Goal: Transaction & Acquisition: Obtain resource

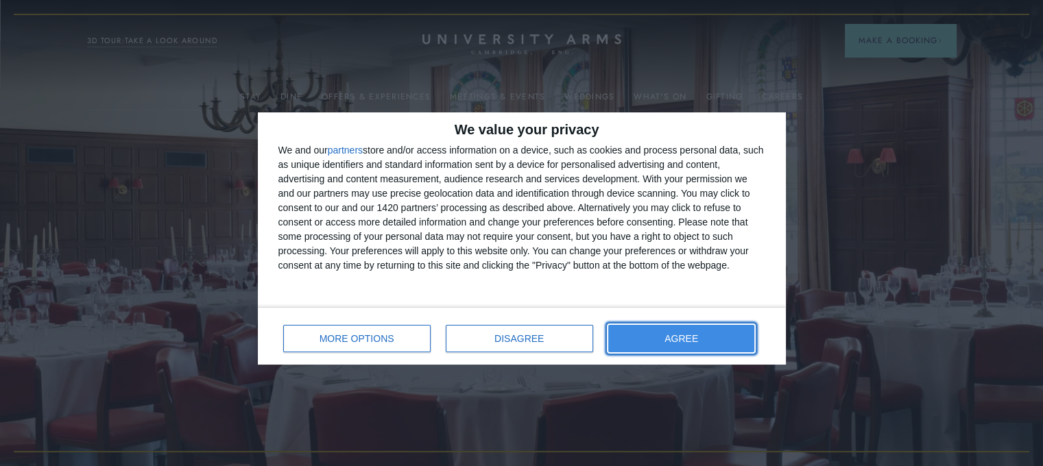
click at [694, 348] on button "AGREE" at bounding box center [681, 338] width 147 height 27
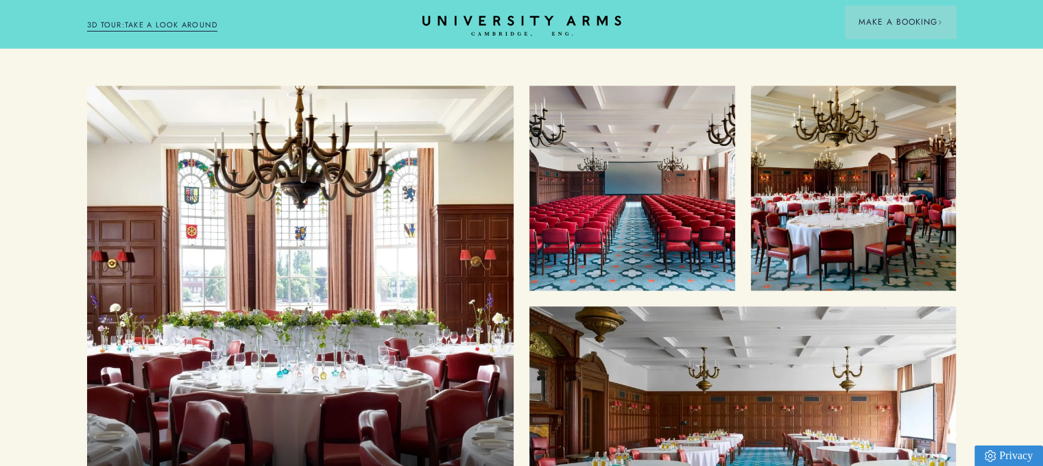
scroll to position [1166, 0]
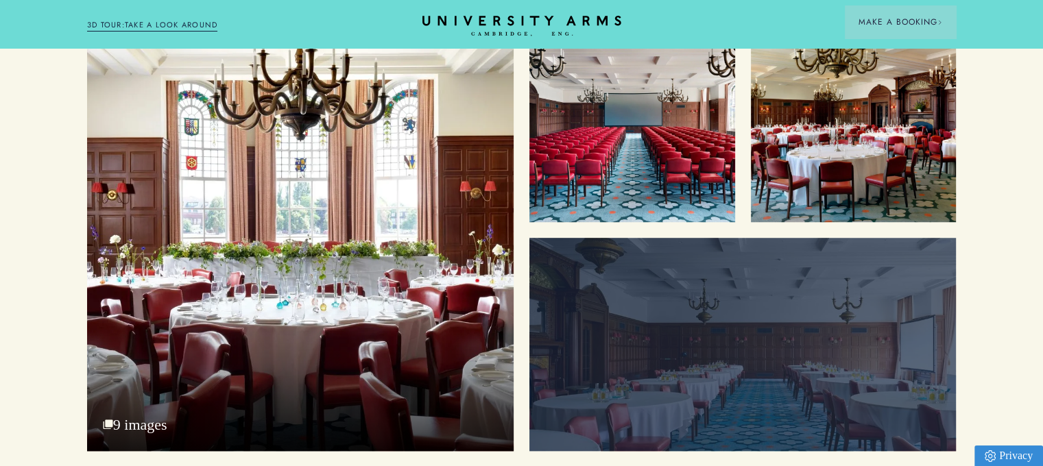
click at [752, 368] on div at bounding box center [743, 344] width 427 height 213
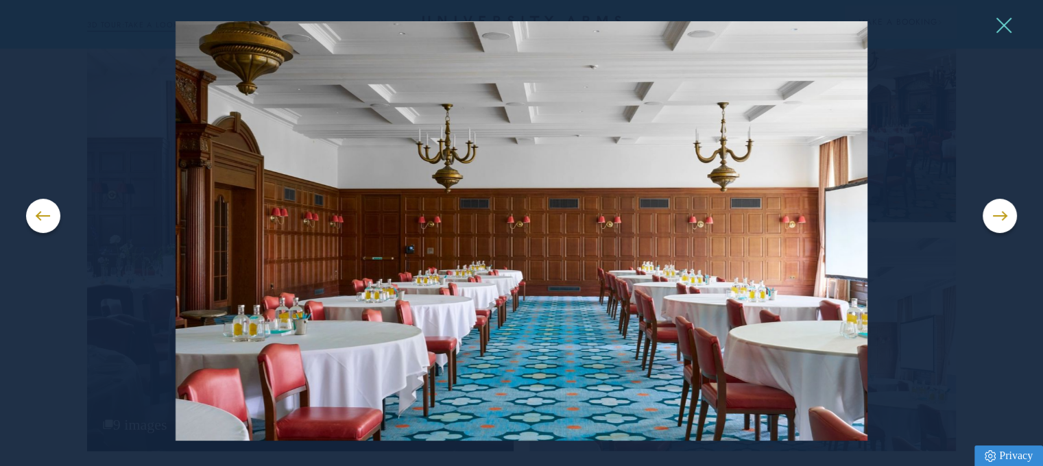
click at [1001, 34] on button at bounding box center [1003, 25] width 21 height 21
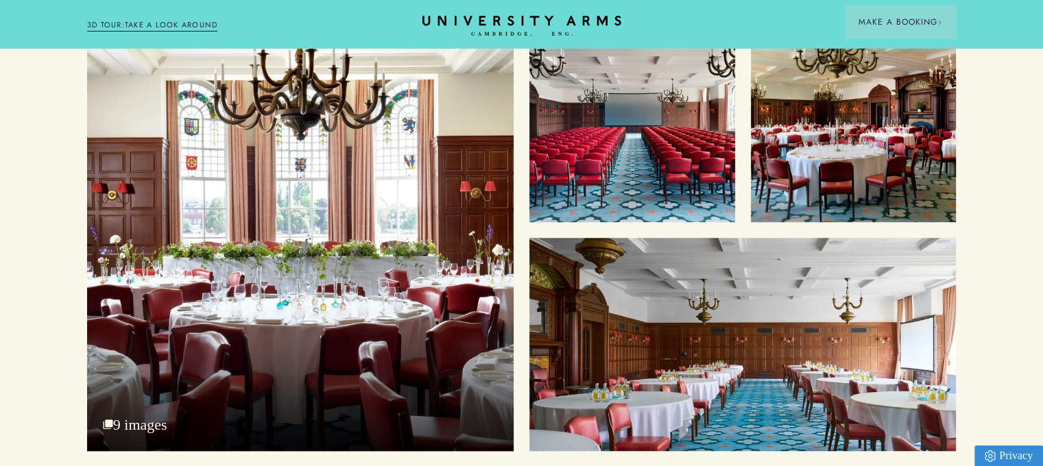
click at [891, 112] on div at bounding box center [854, 120] width 206 height 206
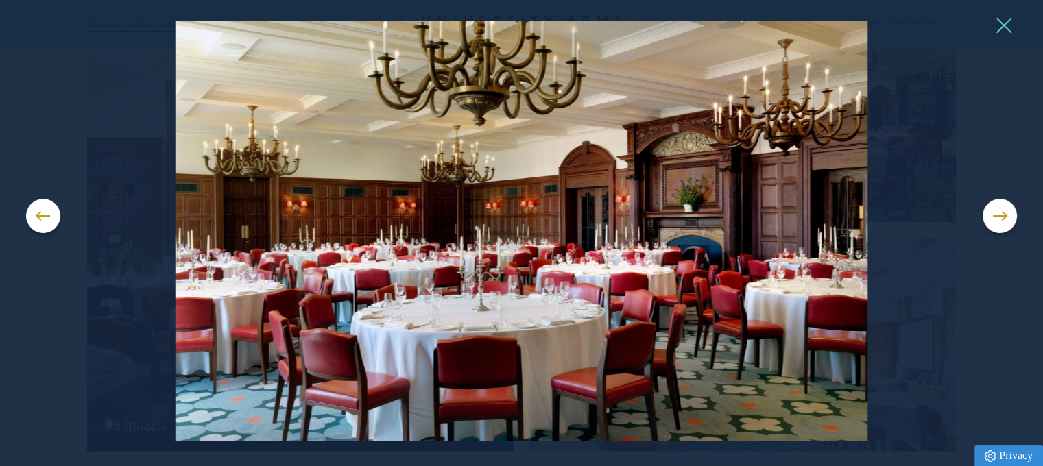
click at [999, 21] on button at bounding box center [1003, 25] width 21 height 21
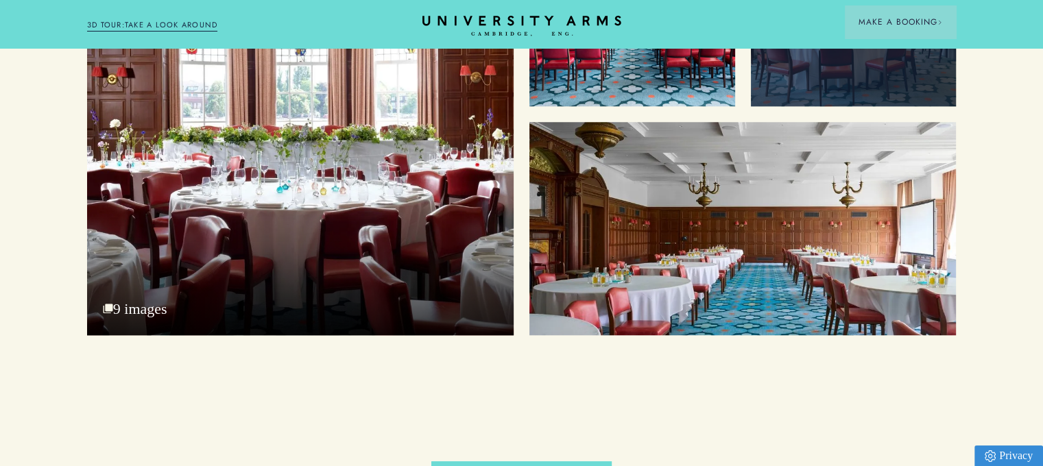
scroll to position [1372, 0]
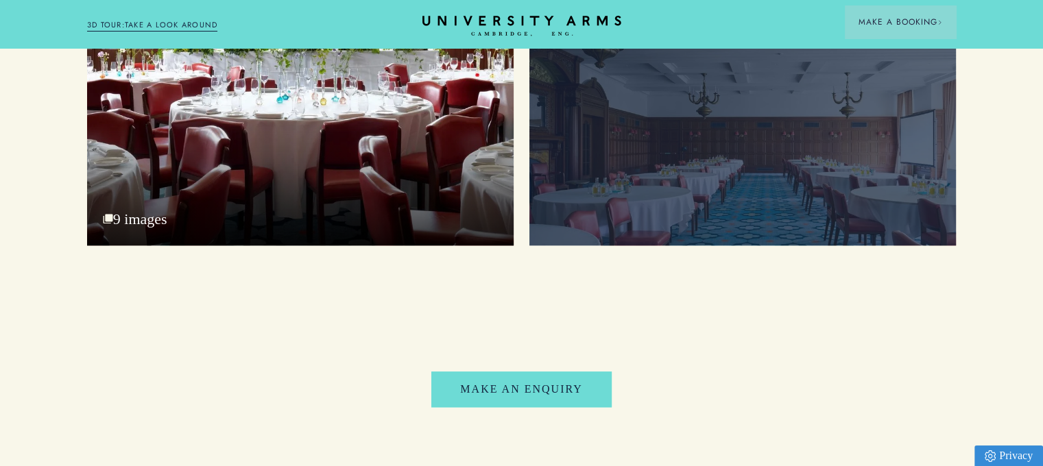
click at [751, 164] on div at bounding box center [743, 138] width 427 height 213
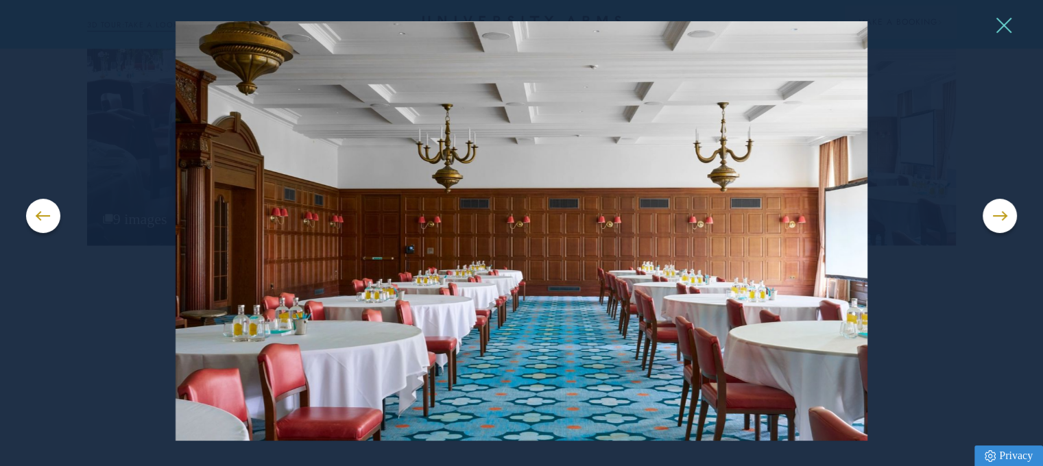
click at [1001, 27] on button at bounding box center [1003, 25] width 21 height 21
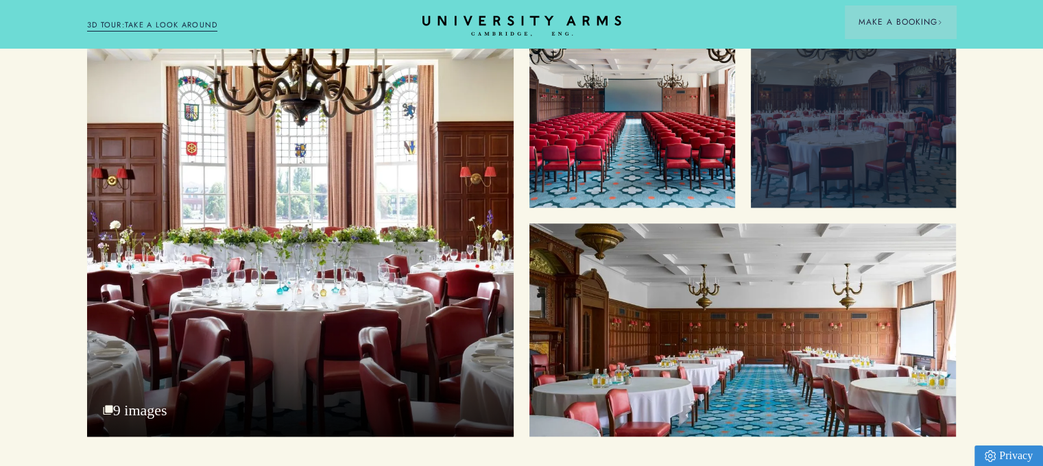
scroll to position [1098, 0]
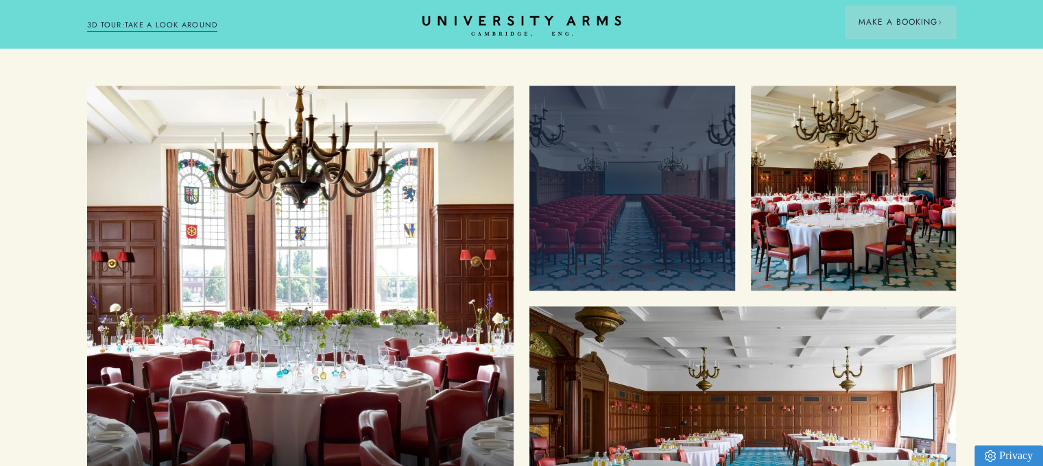
click at [617, 203] on div at bounding box center [633, 189] width 206 height 206
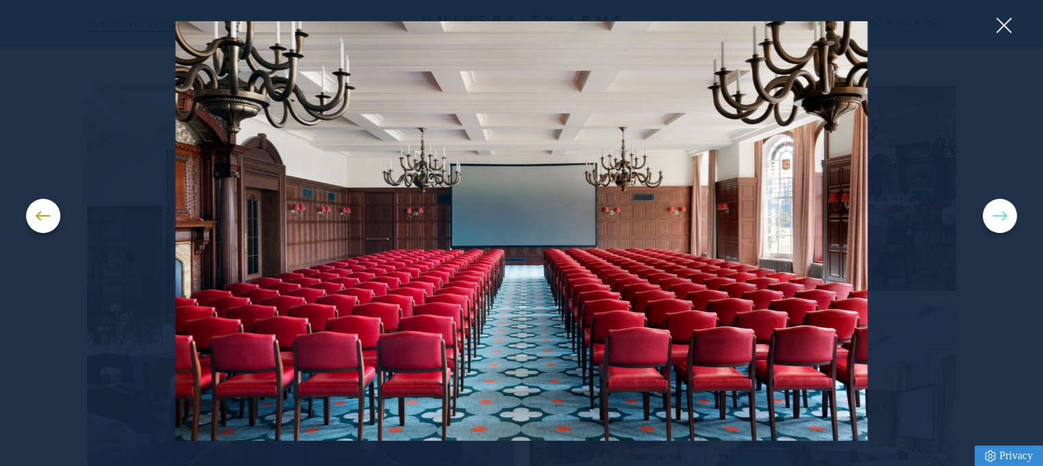
click at [1000, 228] on button at bounding box center [1000, 216] width 34 height 34
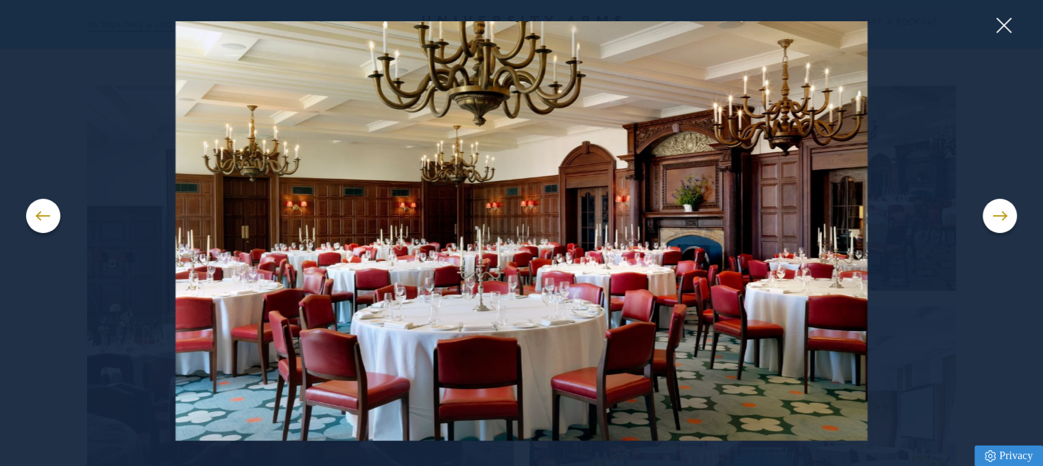
click at [982, 211] on img at bounding box center [521, 231] width 991 height 420
click at [1010, 218] on button at bounding box center [1000, 216] width 34 height 34
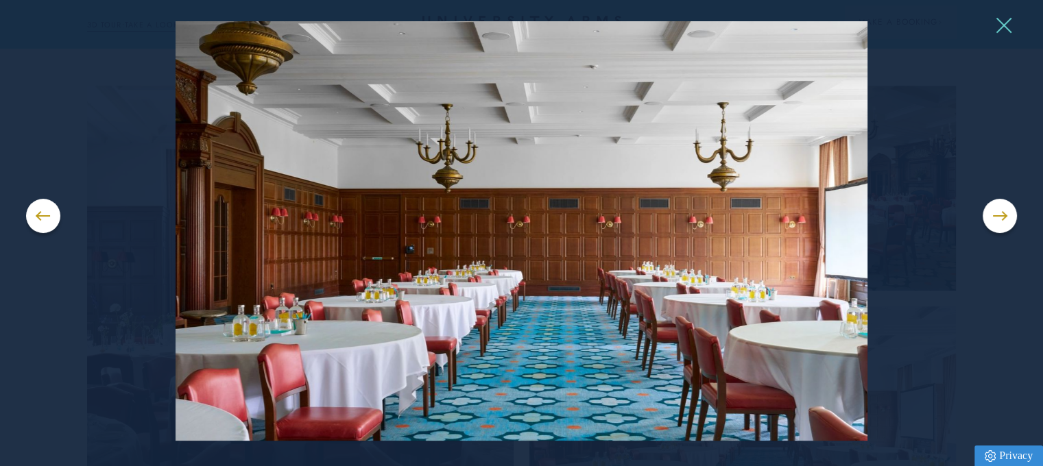
click at [1009, 29] on button at bounding box center [1003, 25] width 21 height 21
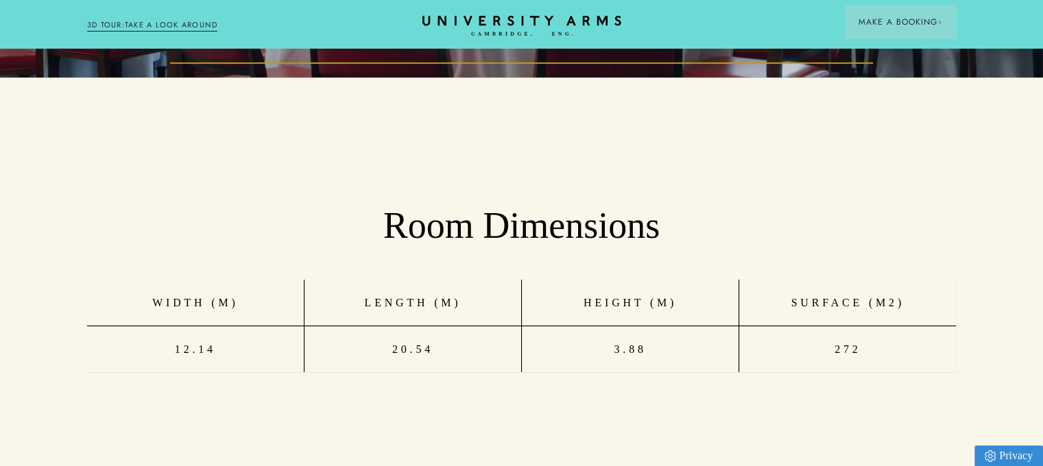
scroll to position [0, 0]
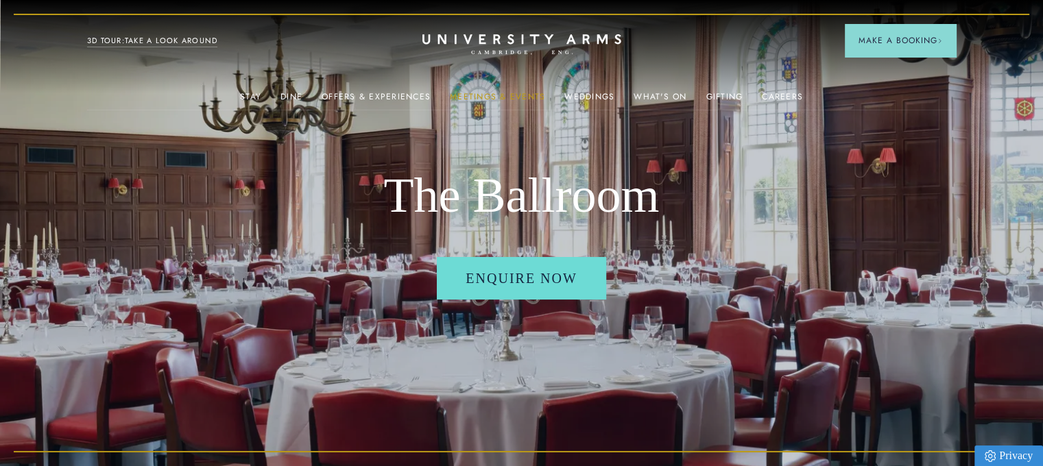
click at [490, 92] on link "Meetings & Events" at bounding box center [497, 101] width 95 height 18
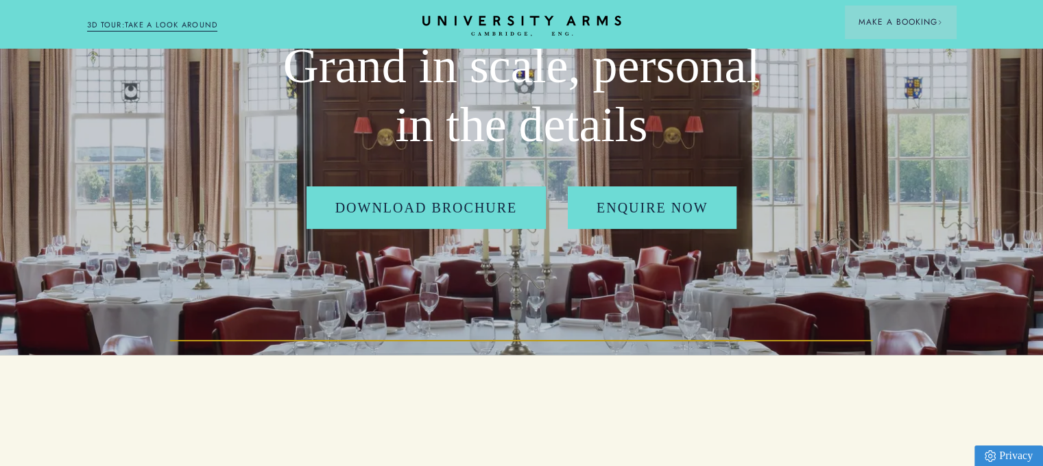
scroll to position [206, 0]
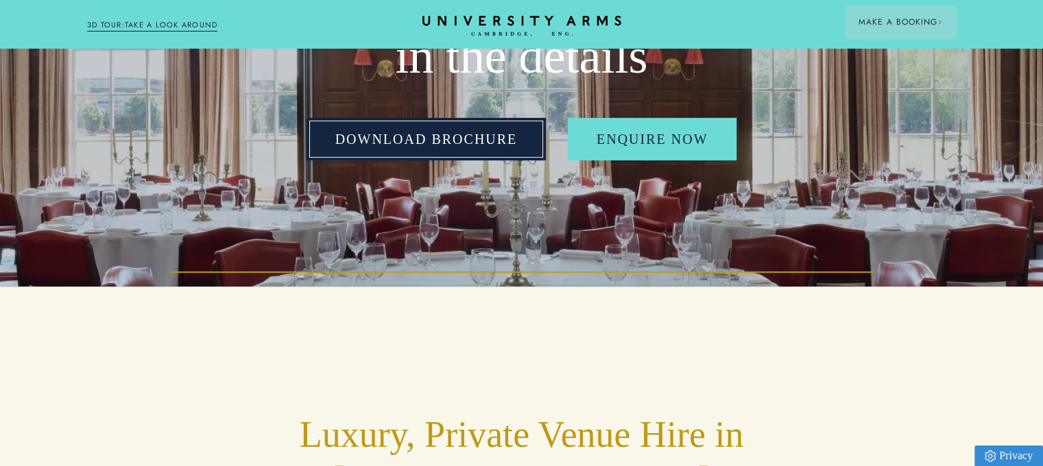
click at [488, 145] on link "Download Brochure" at bounding box center [427, 139] width 240 height 43
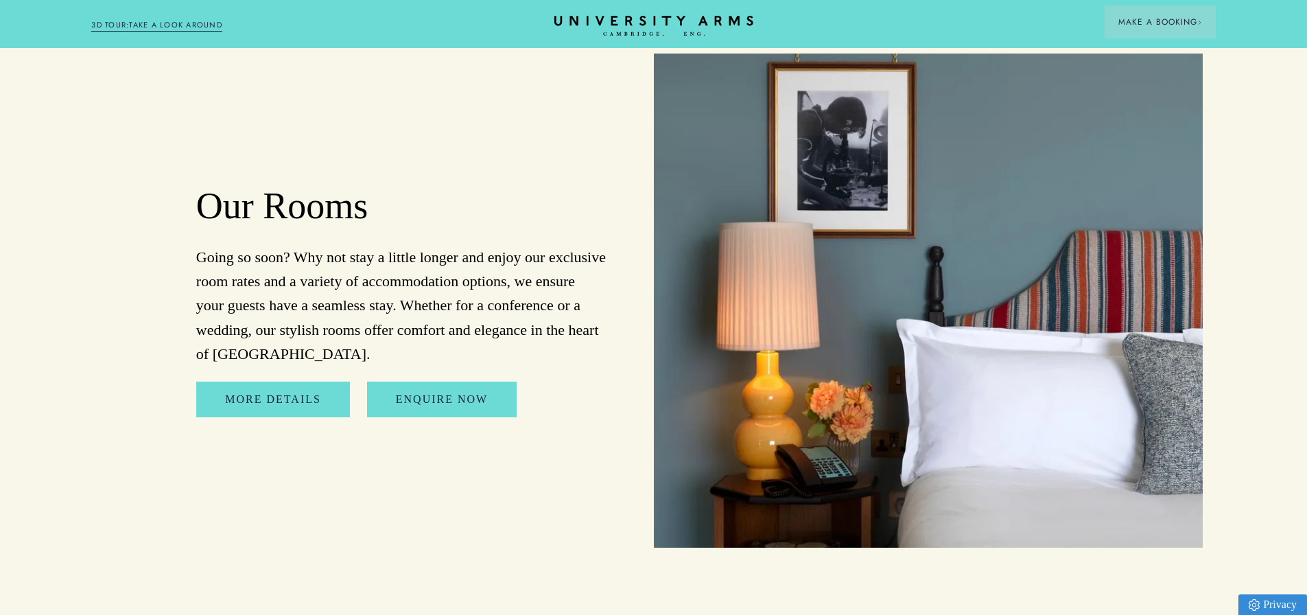
scroll to position [6517, 0]
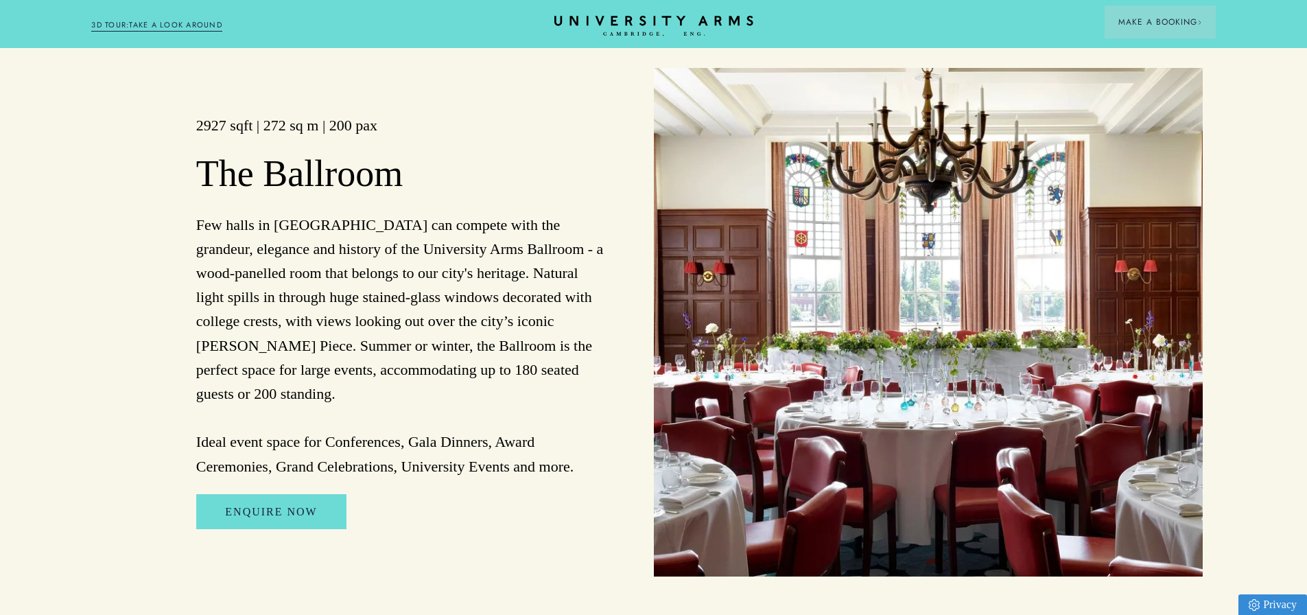
scroll to position [1166, 0]
click at [904, 344] on img at bounding box center [928, 321] width 549 height 508
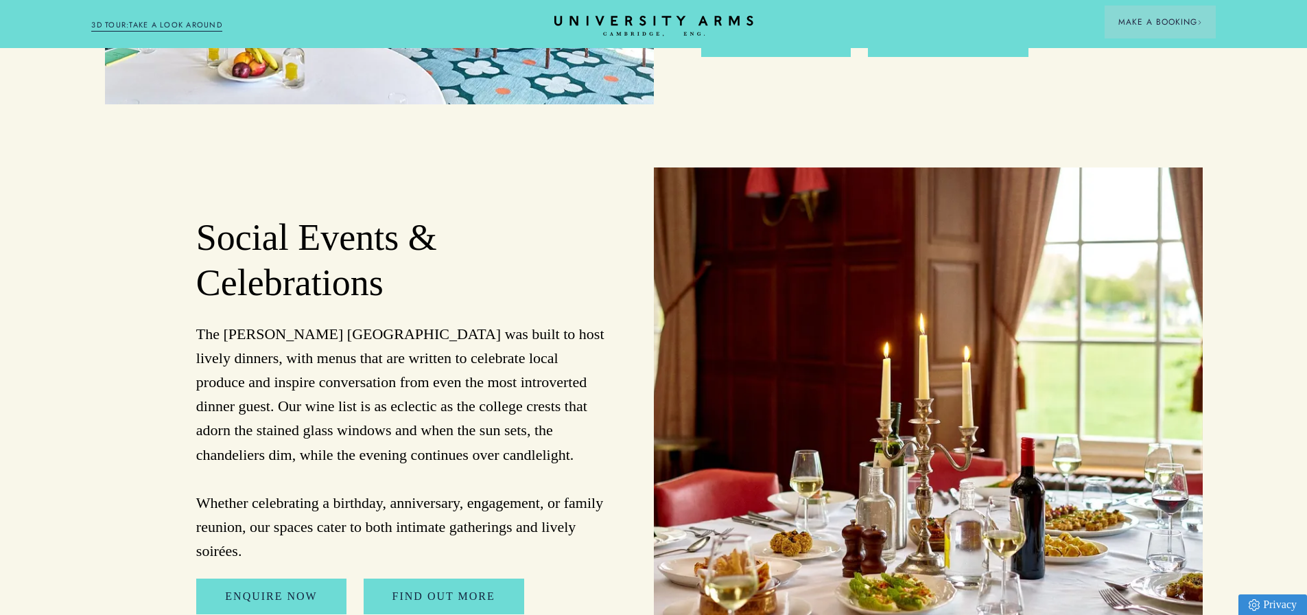
scroll to position [3567, 0]
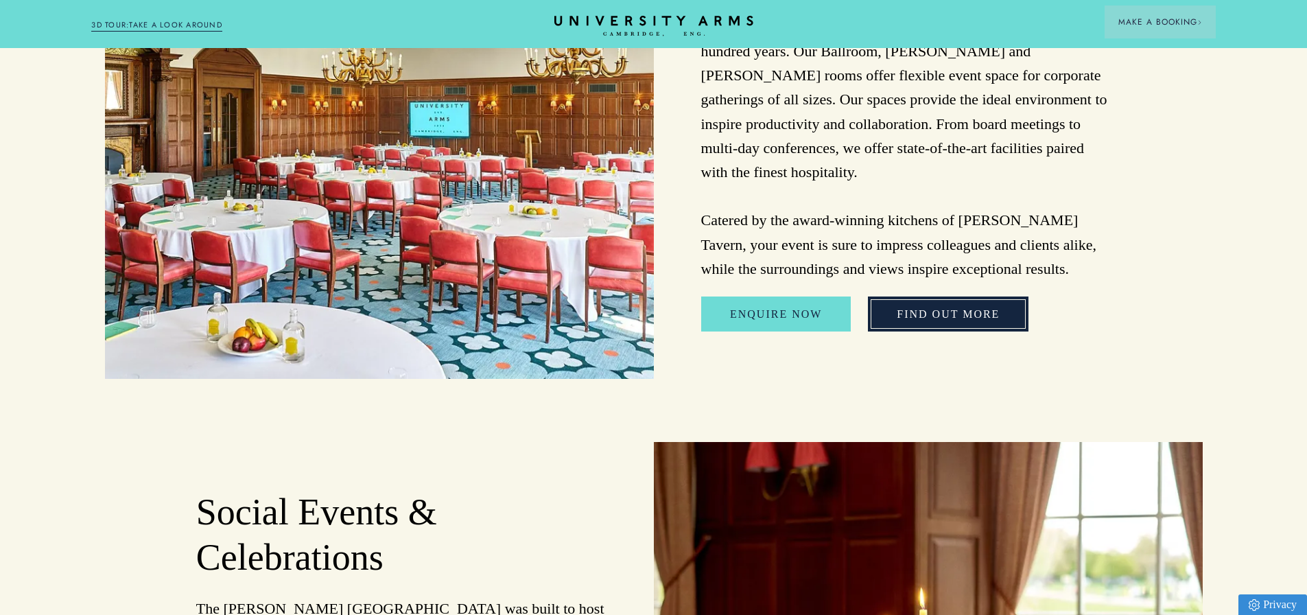
click at [969, 296] on link "FIND OUT MORE" at bounding box center [948, 314] width 161 height 36
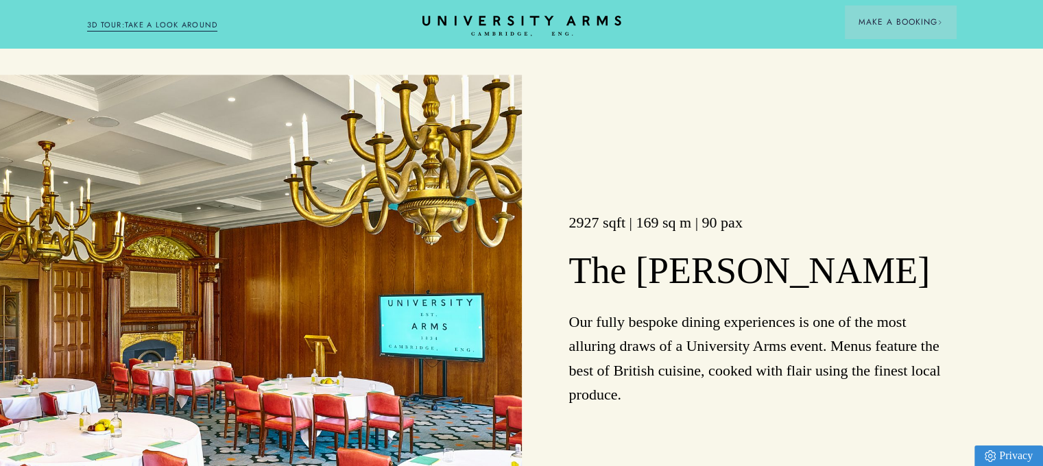
scroll to position [1703, 0]
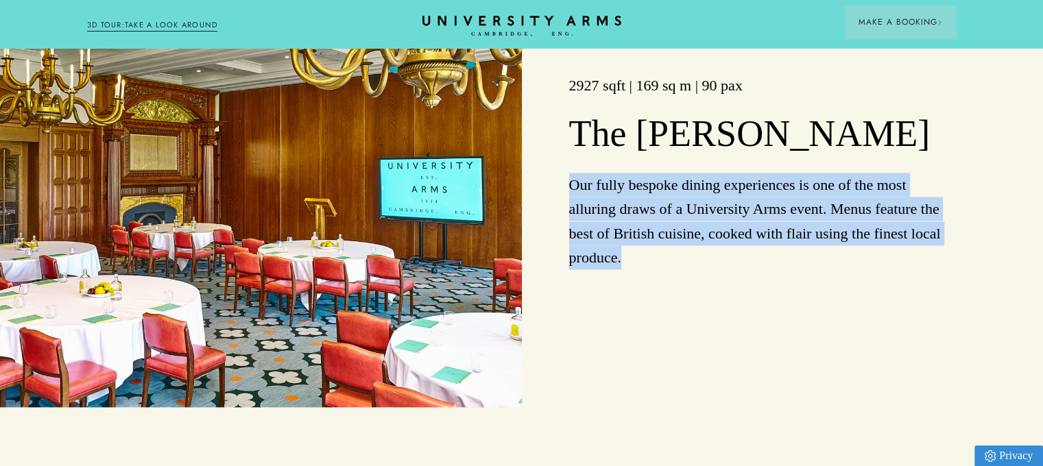
drag, startPoint x: 570, startPoint y: 192, endPoint x: 1010, endPoint y: 247, distance: 443.1
click at [1010, 247] on div "2927 sqft | 169 sq m | 90 pax The [PERSON_NAME] Our fully bespoke dining experi…" at bounding box center [783, 172] width 522 height 469
copy p "Our fully bespoke dining experiences is one of the most alluring draws of a Uni…"
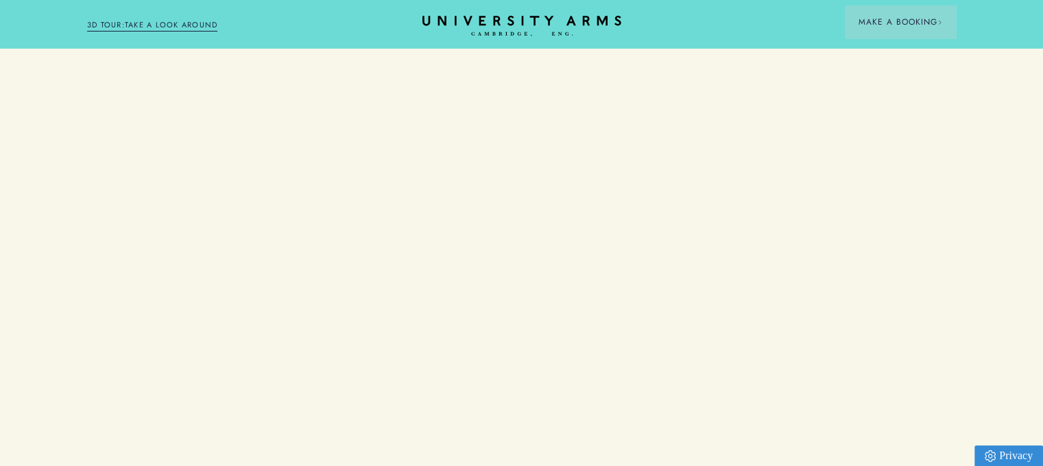
scroll to position [6093, 0]
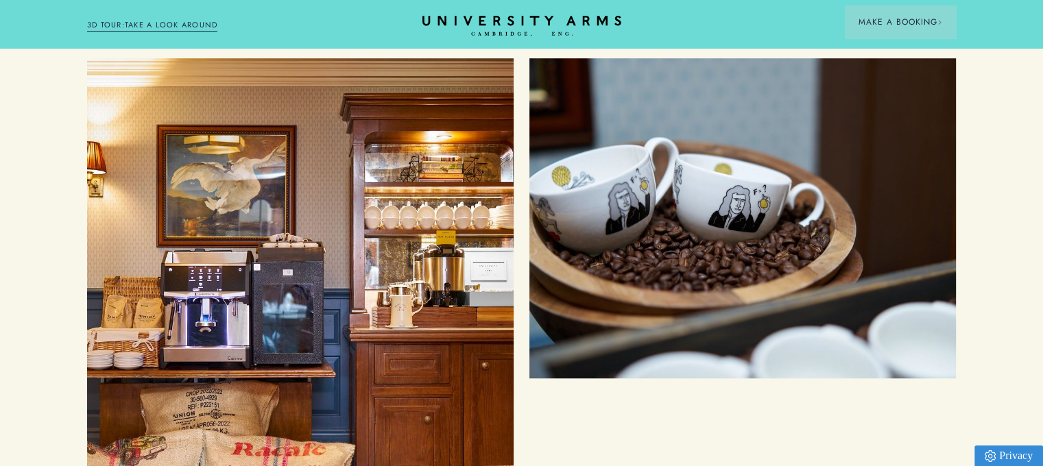
click at [372, 189] on img at bounding box center [300, 342] width 427 height 569
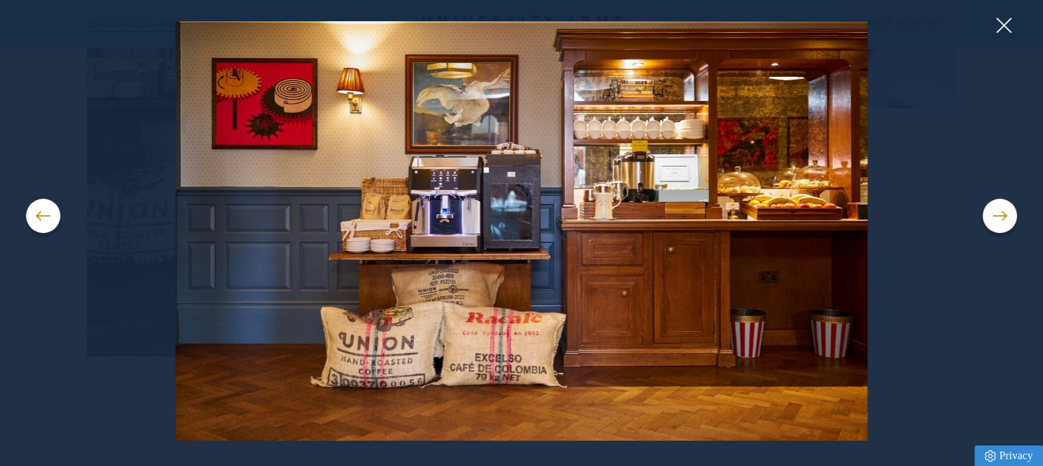
scroll to position [6299, 0]
click at [995, 21] on button at bounding box center [1003, 25] width 21 height 21
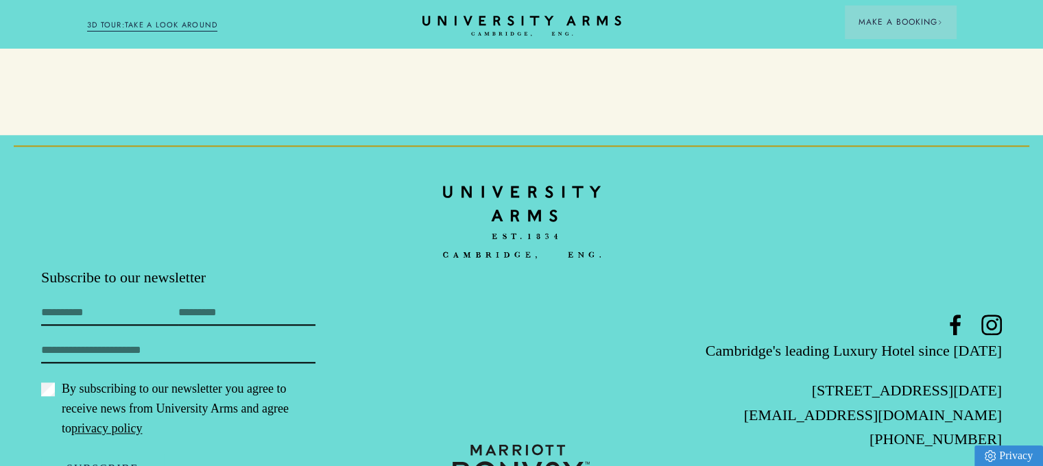
scroll to position [6517, 0]
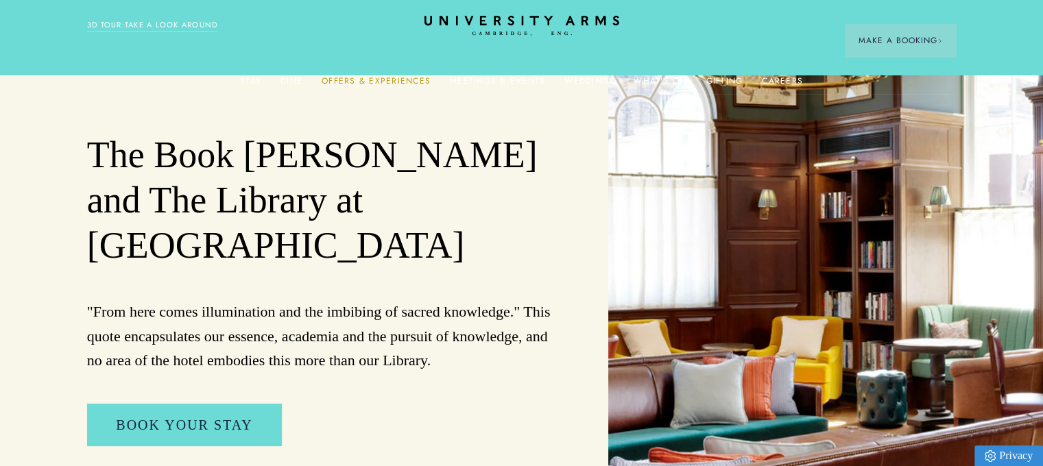
click at [373, 81] on link "Offers & Experiences" at bounding box center [376, 85] width 109 height 18
